Goal: Task Accomplishment & Management: Complete application form

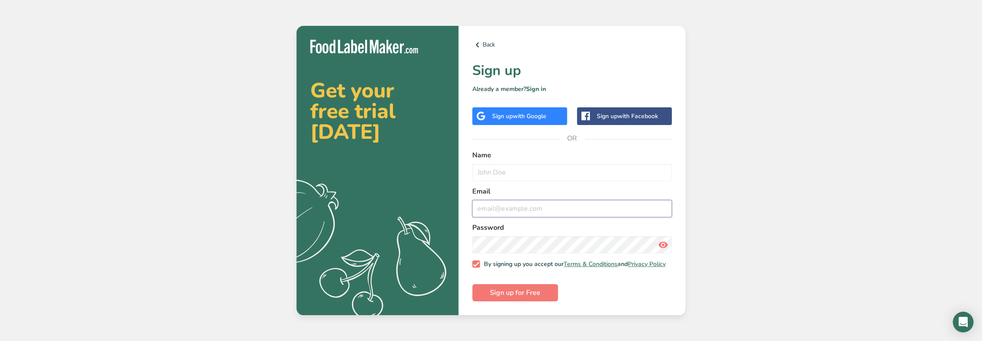
click at [485, 205] on input "email" at bounding box center [571, 208] width 199 height 17
click at [507, 113] on div "Sign up with Google" at bounding box center [519, 116] width 54 height 9
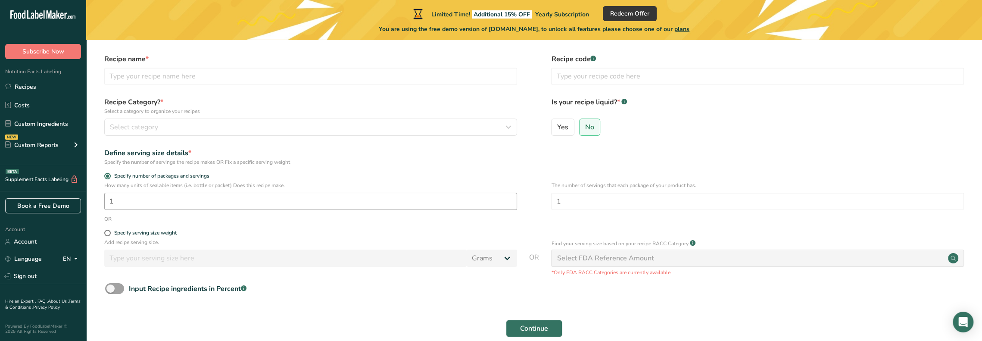
scroll to position [25, 0]
click at [130, 80] on input "text" at bounding box center [310, 76] width 413 height 17
type input "[PERSON_NAME]"
click at [151, 132] on span "Select category" at bounding box center [134, 128] width 48 height 10
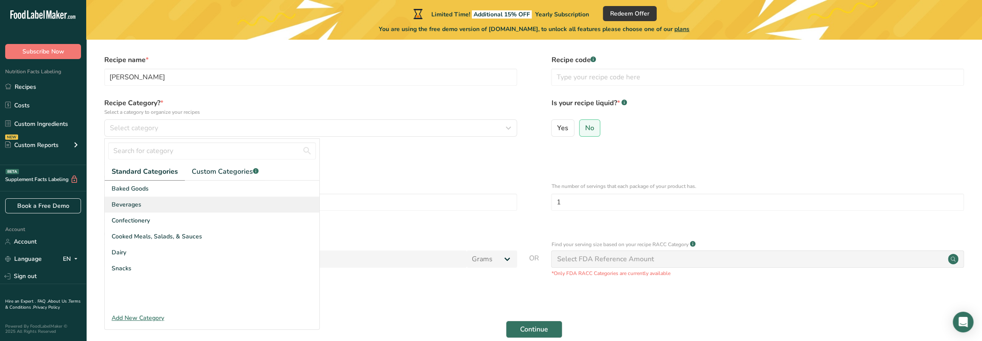
click at [132, 203] on span "Beverages" at bounding box center [127, 204] width 30 height 9
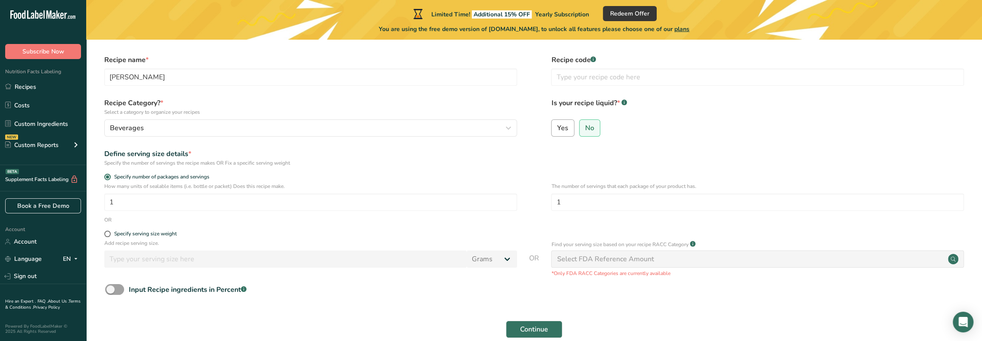
click at [560, 127] on span "Yes" at bounding box center [562, 128] width 11 height 9
click at [557, 127] on input "Yes" at bounding box center [554, 128] width 6 height 6
radio input "true"
radio input "false"
select select "22"
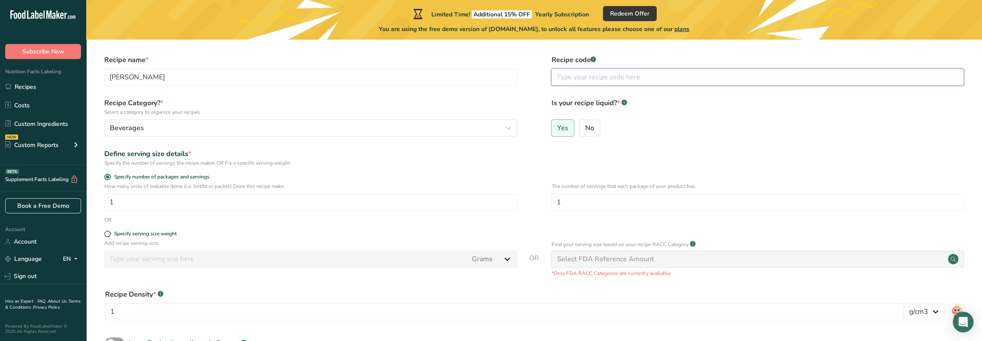
click at [562, 77] on input "text" at bounding box center [757, 76] width 413 height 17
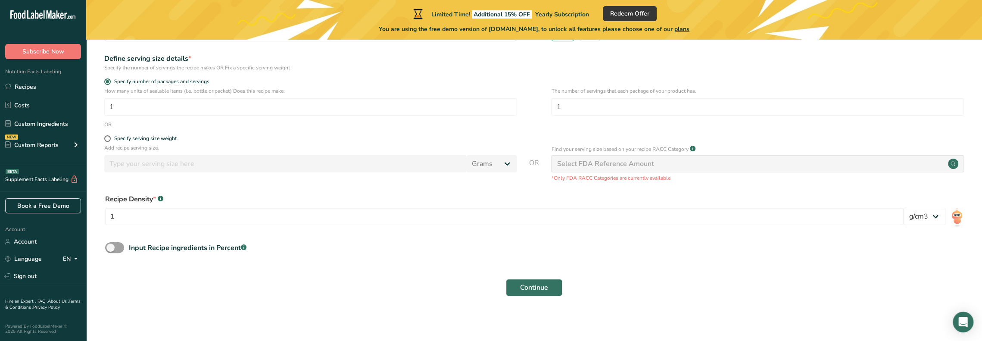
scroll to position [121, 0]
click at [106, 136] on span at bounding box center [107, 137] width 6 height 6
click at [106, 136] on input "Specify serving size weight" at bounding box center [107, 137] width 6 height 6
radio input "true"
radio input "false"
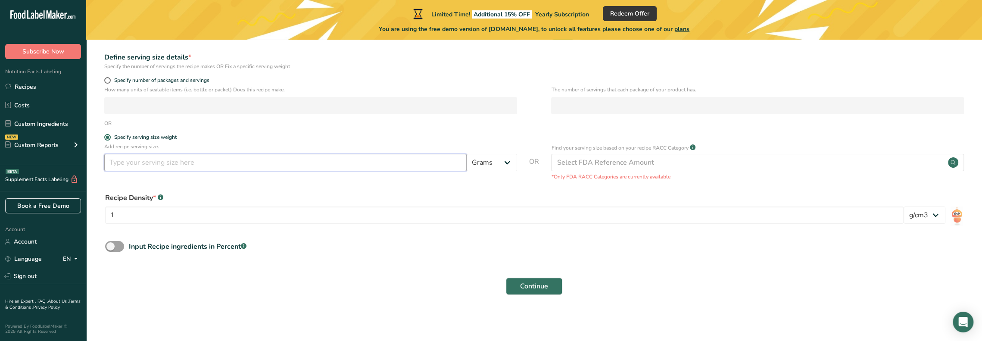
click at [114, 162] on input "number" at bounding box center [285, 162] width 362 height 17
type input "1"
click at [109, 137] on span at bounding box center [107, 137] width 6 height 6
click at [109, 137] on input "Specify serving size weight" at bounding box center [107, 137] width 6 height 6
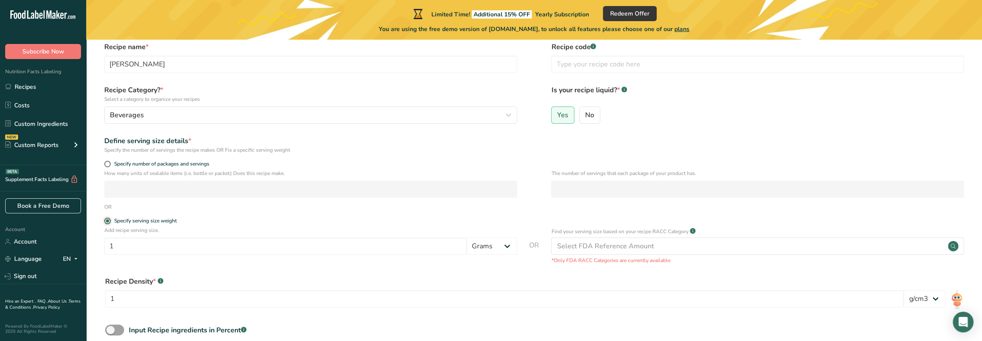
scroll to position [35, 0]
click at [107, 167] on span at bounding box center [107, 166] width 6 height 6
click at [107, 167] on input "Specify number of packages and servings" at bounding box center [107, 167] width 6 height 6
radio input "true"
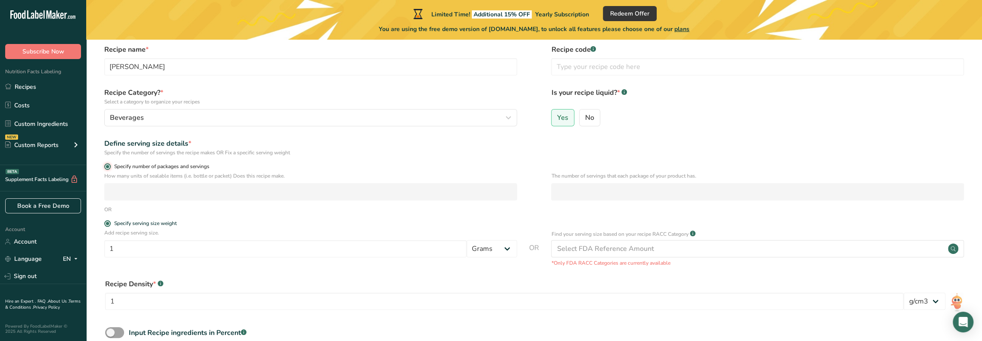
radio input "false"
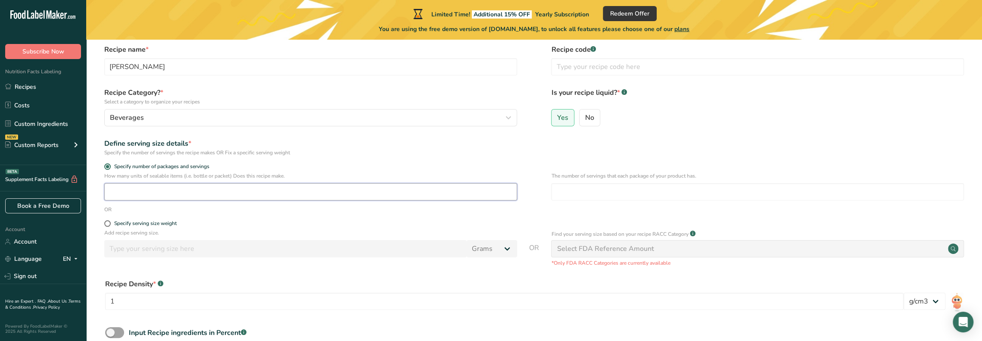
click at [123, 193] on input "number" at bounding box center [310, 191] width 413 height 17
type input "1"
click at [254, 214] on form "Recipe name * [PERSON_NAME] Recipe code .a-a{fill:#347362;}.b-a{fill:#fff;} Rec…" at bounding box center [534, 215] width 868 height 342
click at [586, 249] on div "Select FDA Reference Amount" at bounding box center [605, 248] width 97 height 10
click at [571, 189] on input "number" at bounding box center [757, 191] width 413 height 17
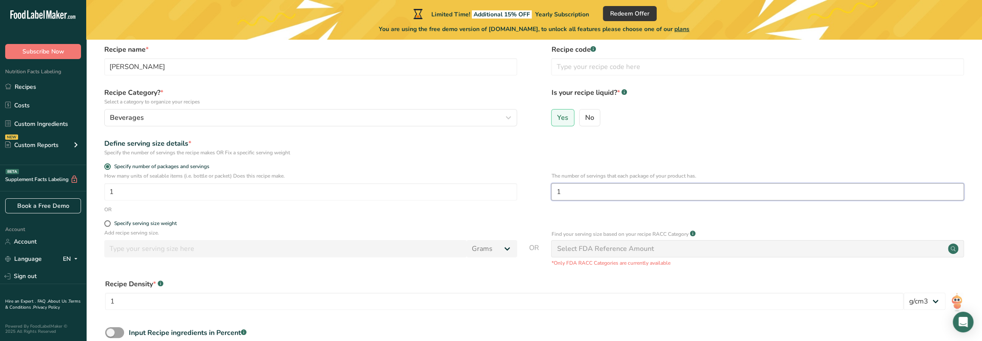
type input "1"
click at [520, 153] on div "Define serving size details * Specify the number of servings the recipe makes O…" at bounding box center [534, 147] width 868 height 18
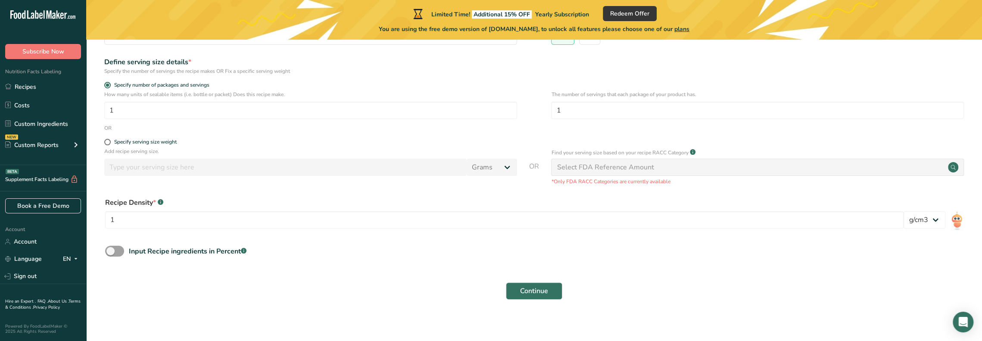
scroll to position [121, 0]
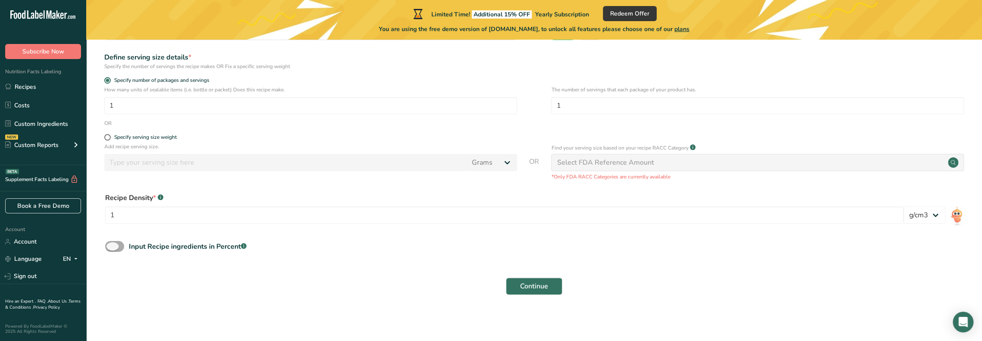
click at [119, 246] on span at bounding box center [114, 246] width 19 height 11
click at [111, 246] on input "Input Recipe ingredients in Percent .a-a{fill:#347362;}.b-a{fill:#fff;}" at bounding box center [108, 246] width 6 height 6
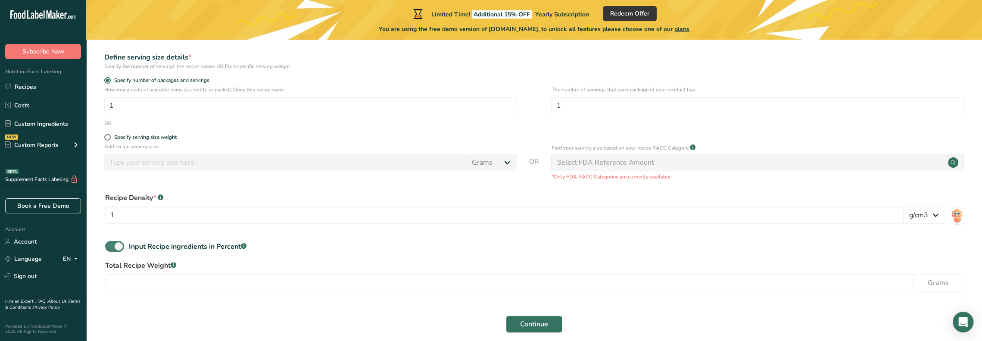
click at [110, 243] on span at bounding box center [114, 246] width 19 height 11
click at [110, 243] on input "Input Recipe ingredients in Percent .a-a{fill:#347362;}.b-a{fill:#fff;}" at bounding box center [108, 246] width 6 height 6
checkbox input "false"
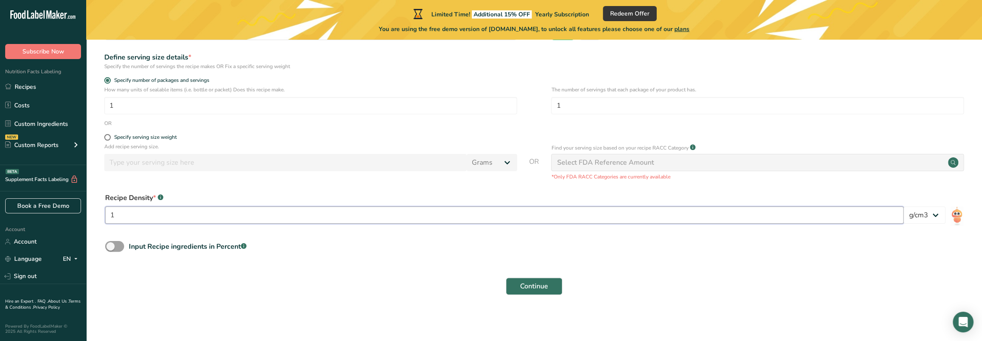
click at [126, 211] on input "1" at bounding box center [504, 214] width 798 height 17
click at [534, 286] on span "Continue" at bounding box center [534, 286] width 28 height 10
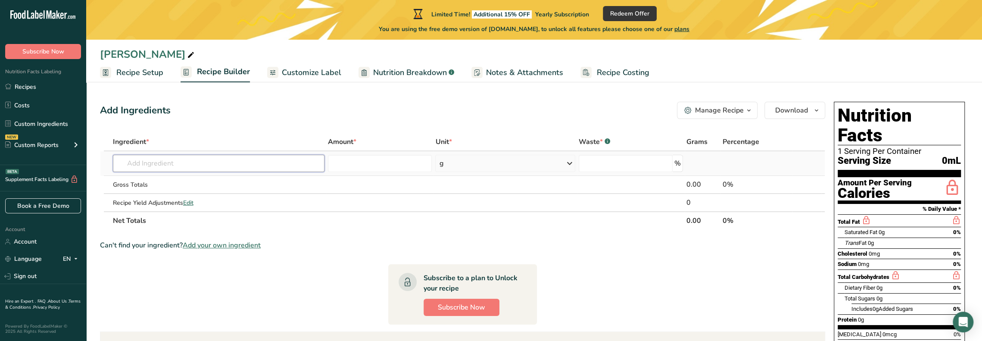
click at [185, 162] on input "text" at bounding box center [219, 163] width 212 height 17
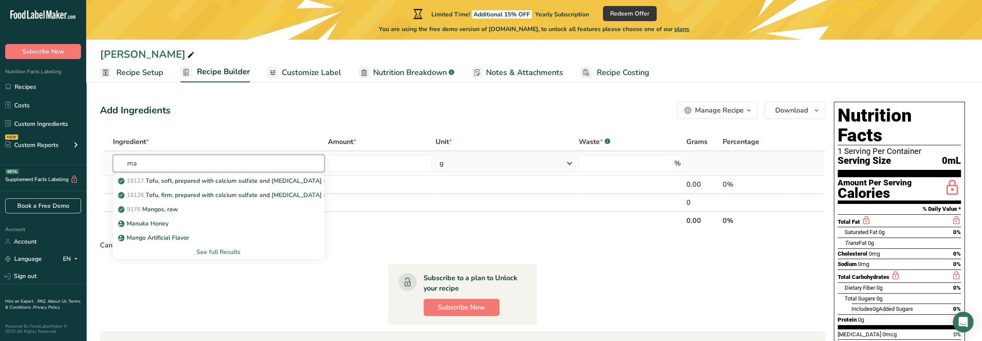
type input "m"
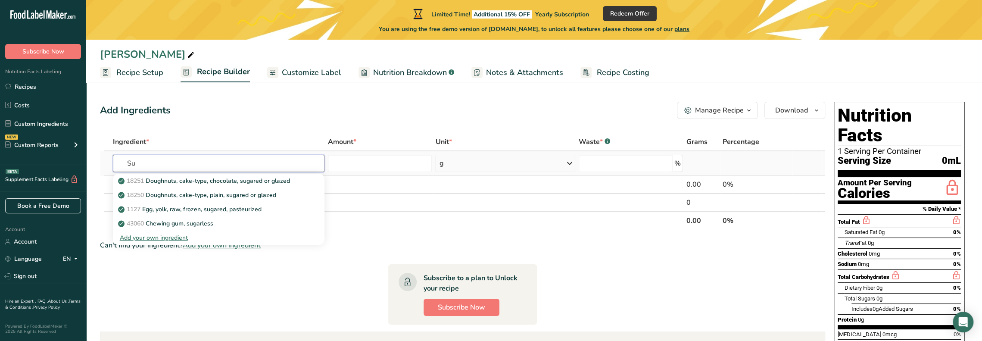
type input "S"
type input "Alcohol"
click at [365, 123] on div "Add Ingredients Manage Recipe Delete Recipe Duplicate Recipe Scale Recipe Save …" at bounding box center [465, 285] width 730 height 375
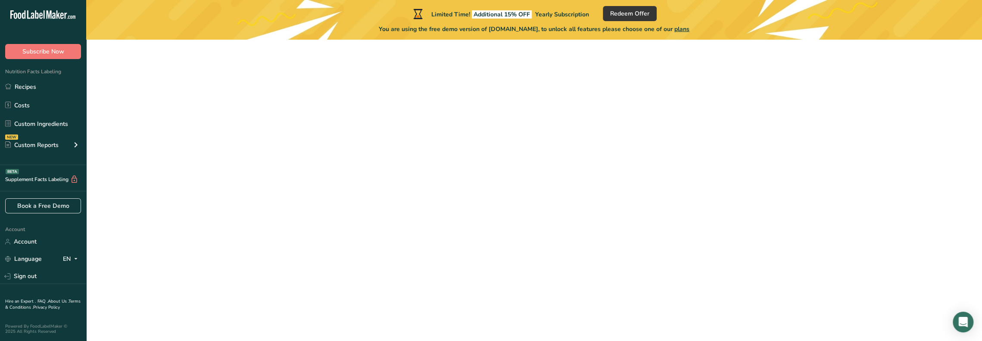
scroll to position [68, 0]
